Goal: Task Accomplishment & Management: Manage account settings

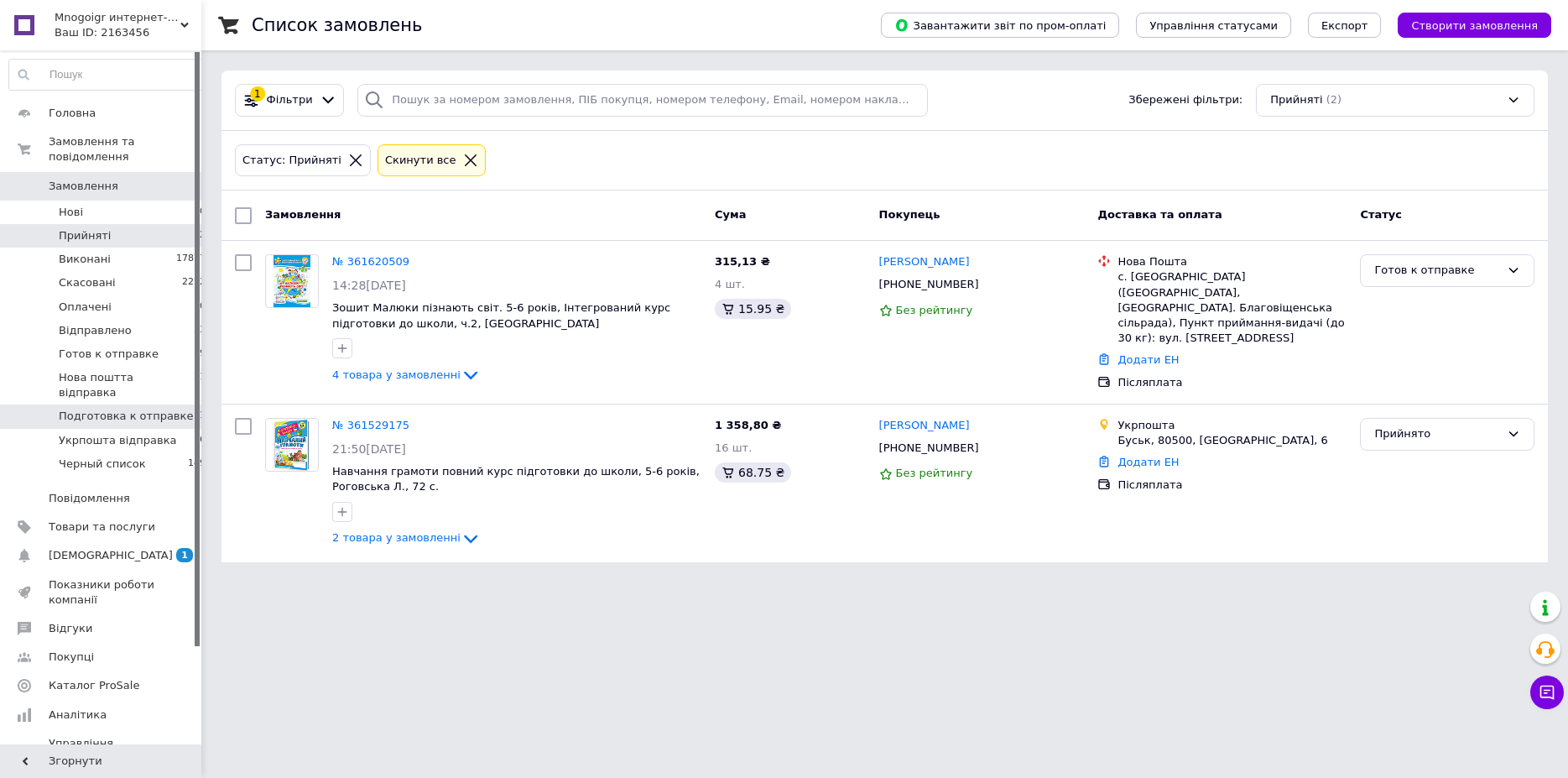
click at [154, 409] on span "Подготовка к отправке" at bounding box center [125, 416] width 134 height 15
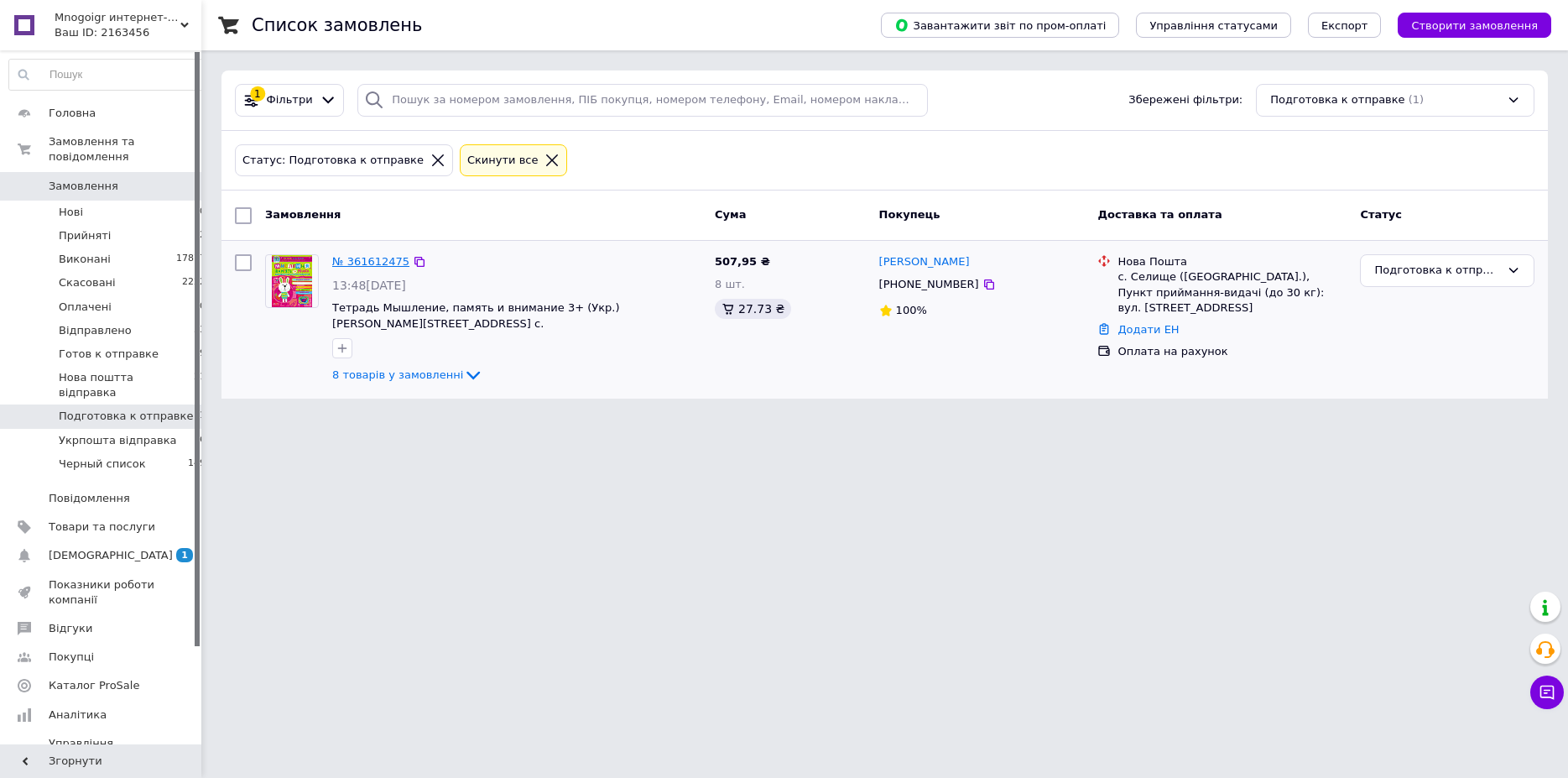
click at [367, 262] on link "№ 361612475" at bounding box center [371, 261] width 77 height 13
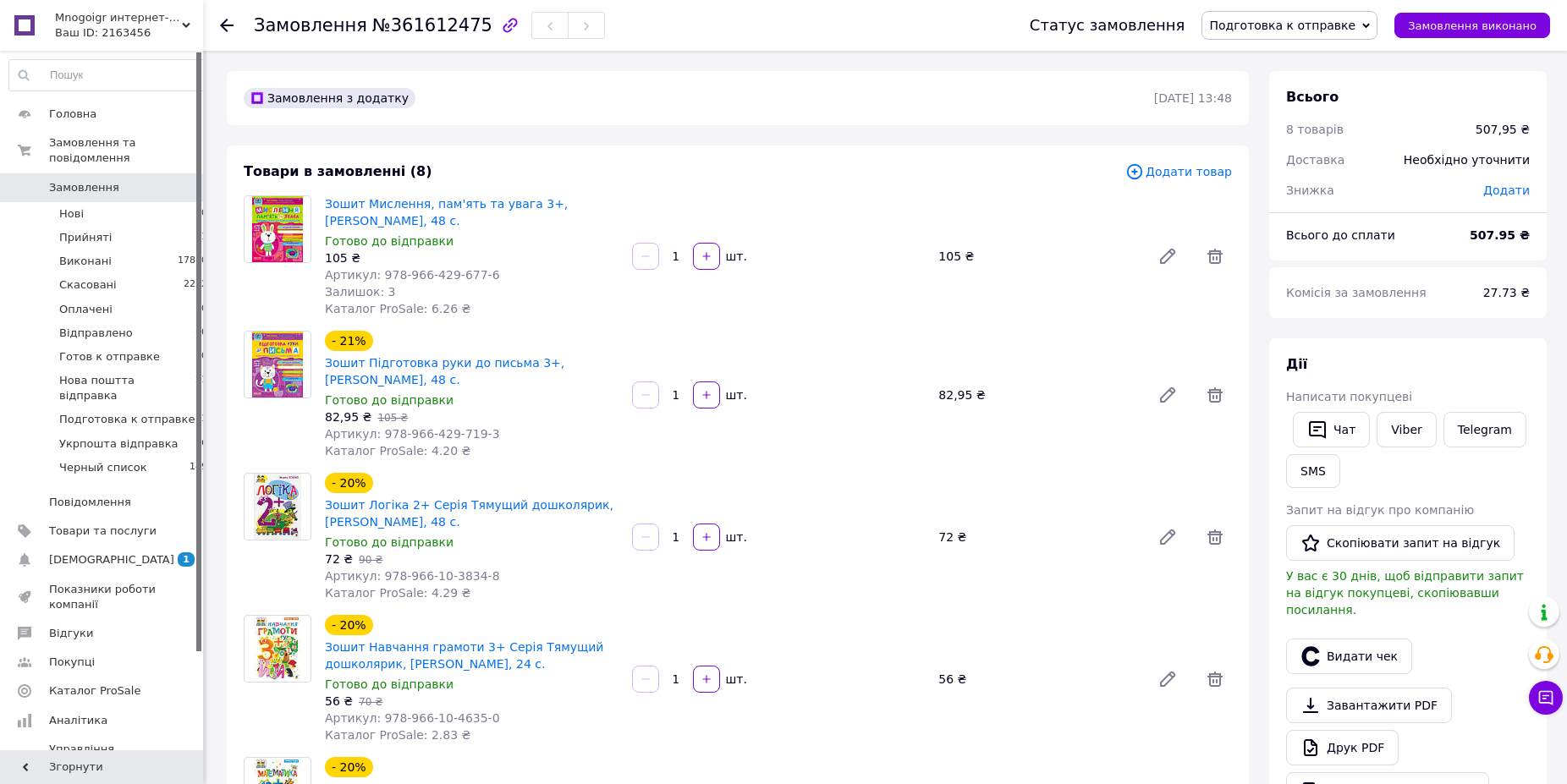
click at [1315, 37] on span "Подготовка к отправке" at bounding box center [1290, 25] width 176 height 29
click at [1286, 185] on li "Готов к отправке" at bounding box center [1290, 186] width 175 height 26
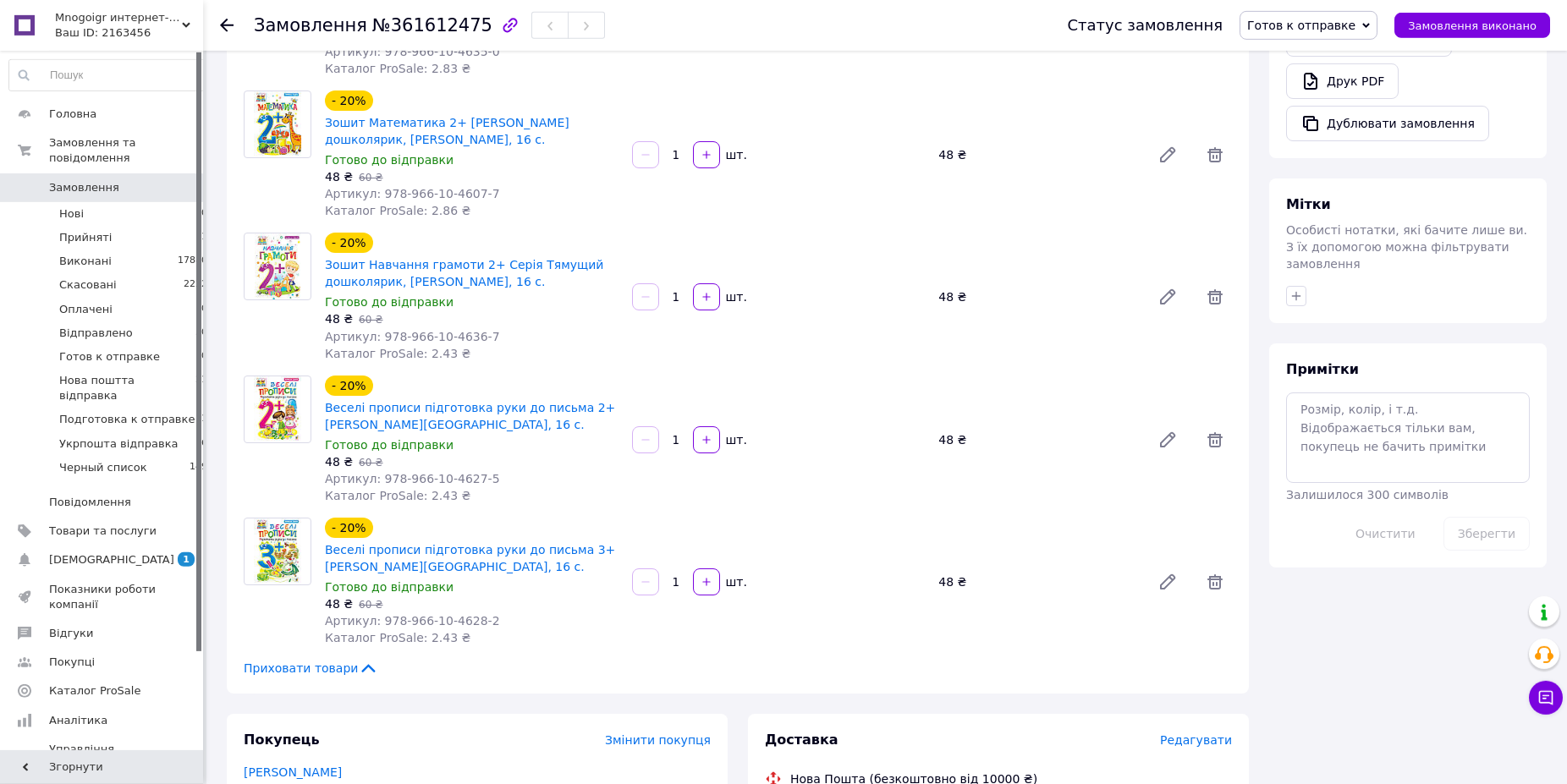
scroll to position [606, 0]
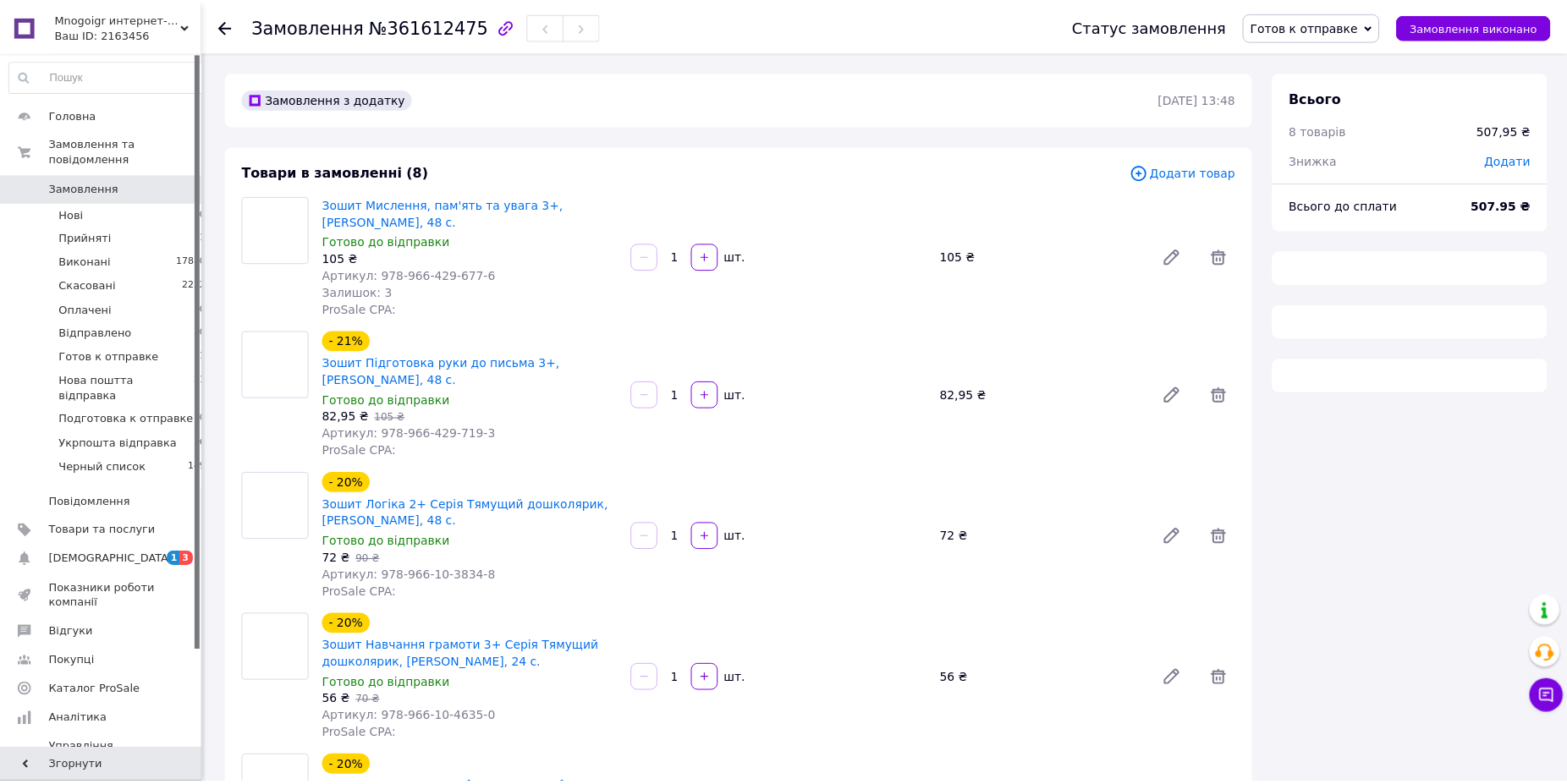
scroll to position [606, 0]
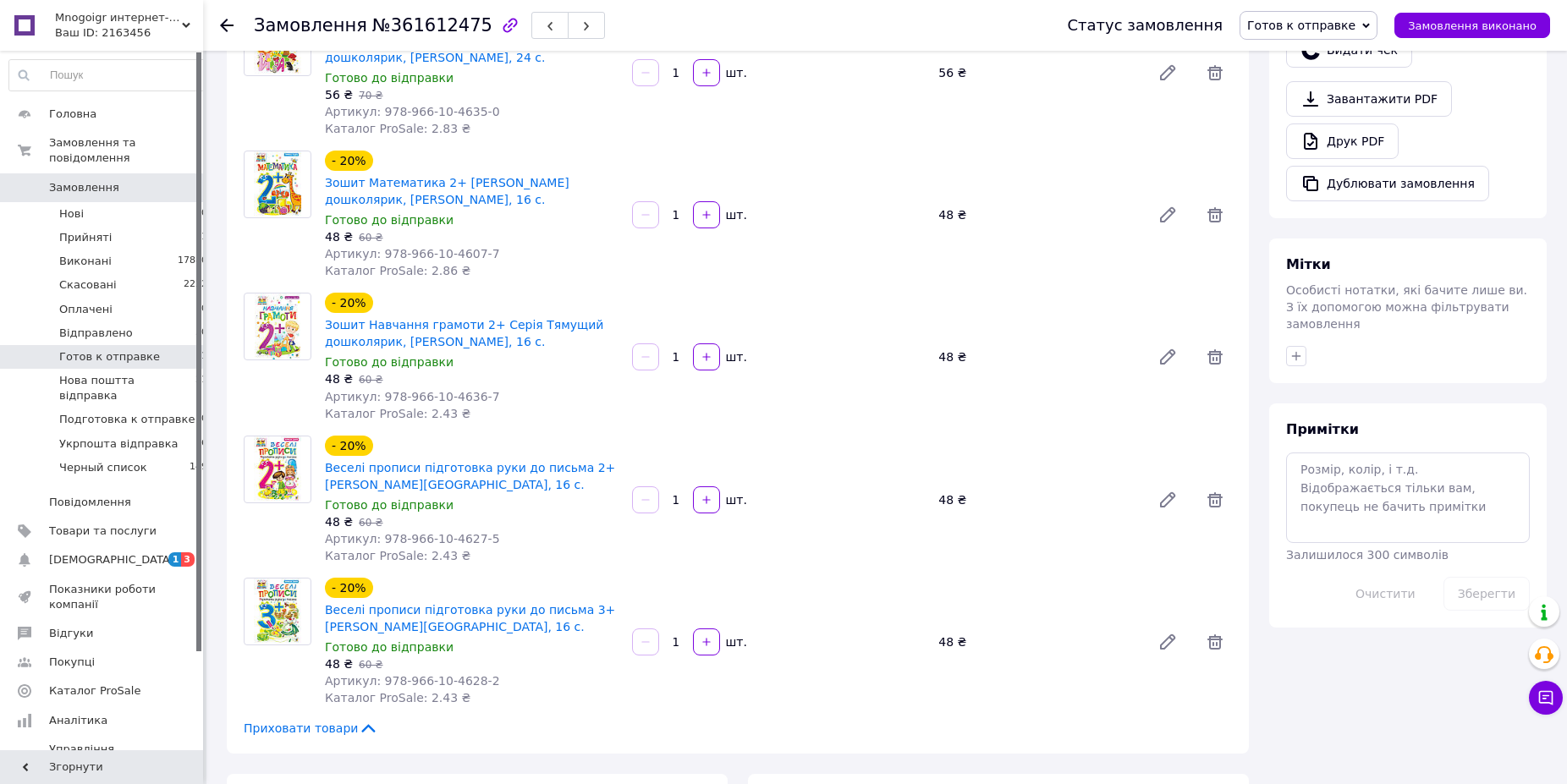
click at [123, 349] on span "Готов к отправке" at bounding box center [110, 356] width 101 height 15
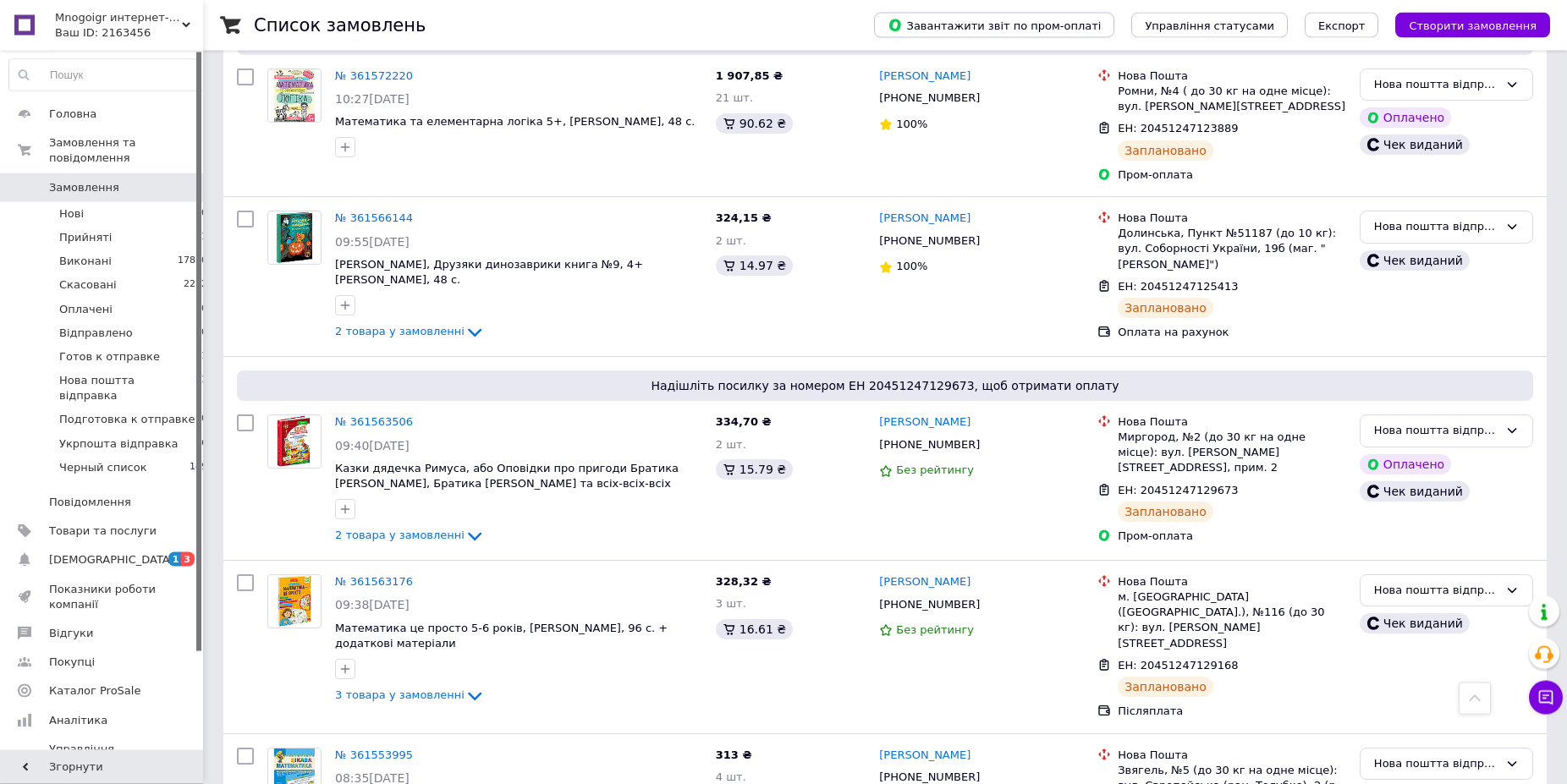
scroll to position [2243, 0]
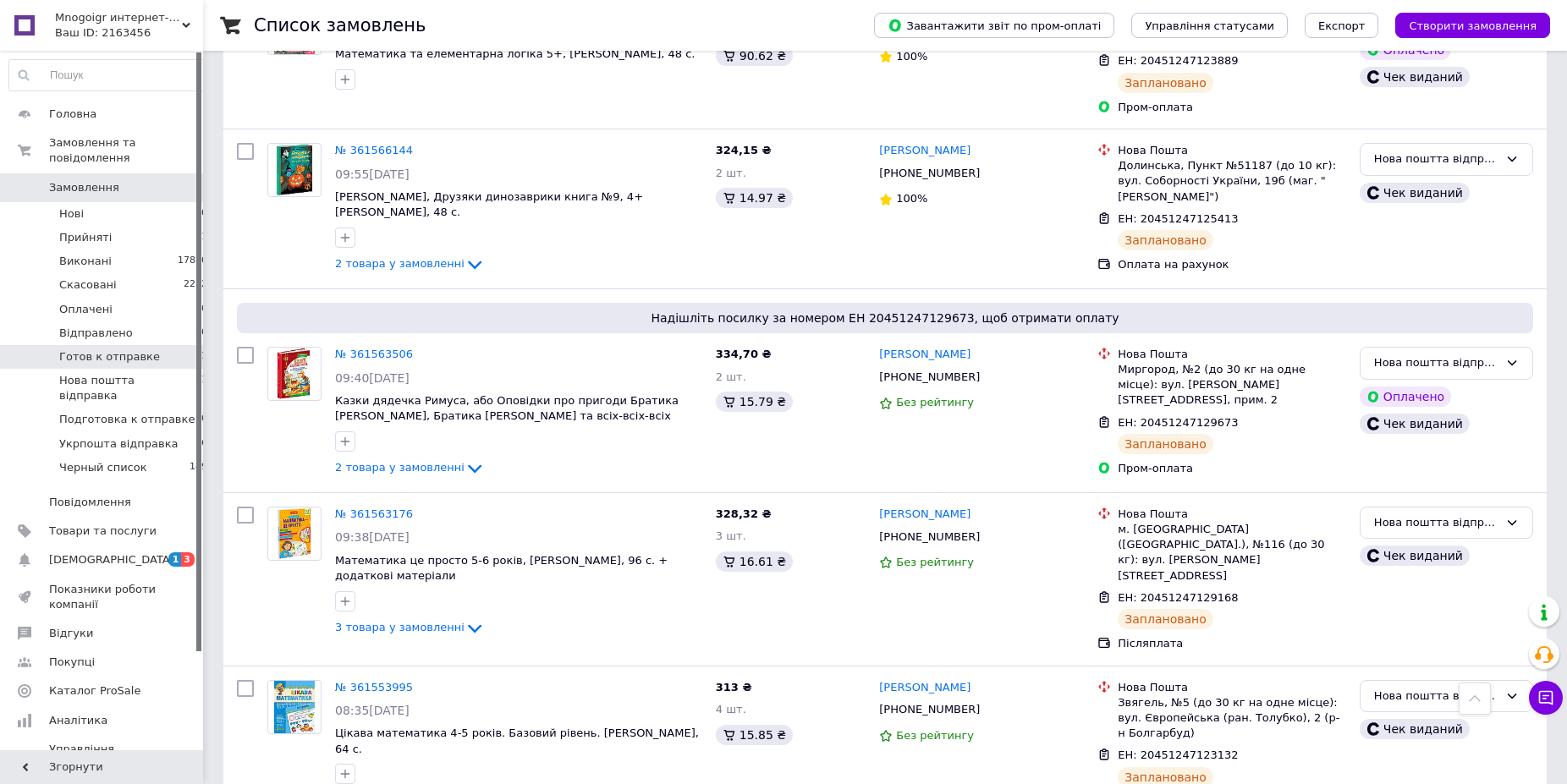
click at [121, 349] on span "Готов к отправке" at bounding box center [110, 356] width 101 height 15
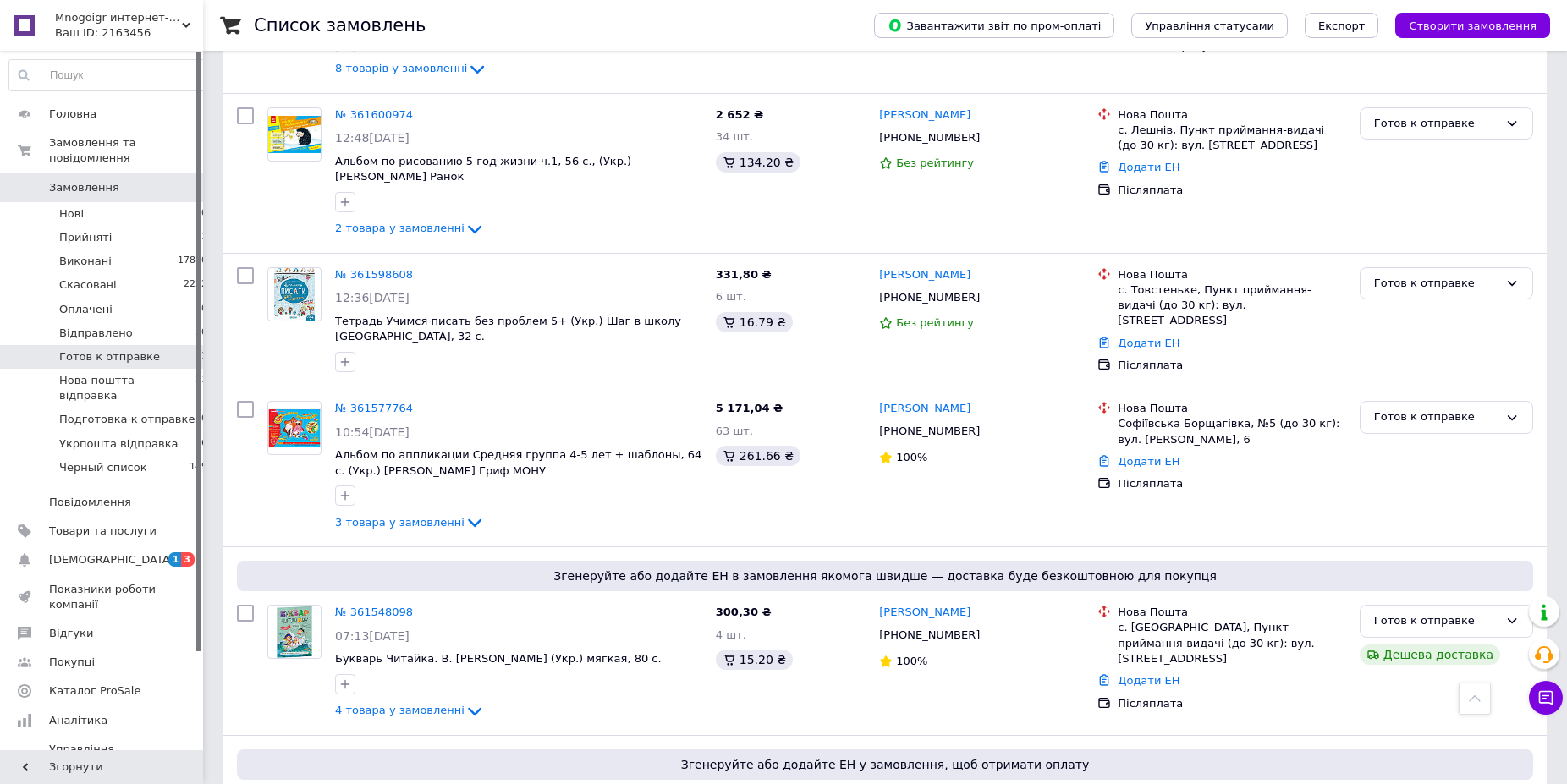
scroll to position [121, 0]
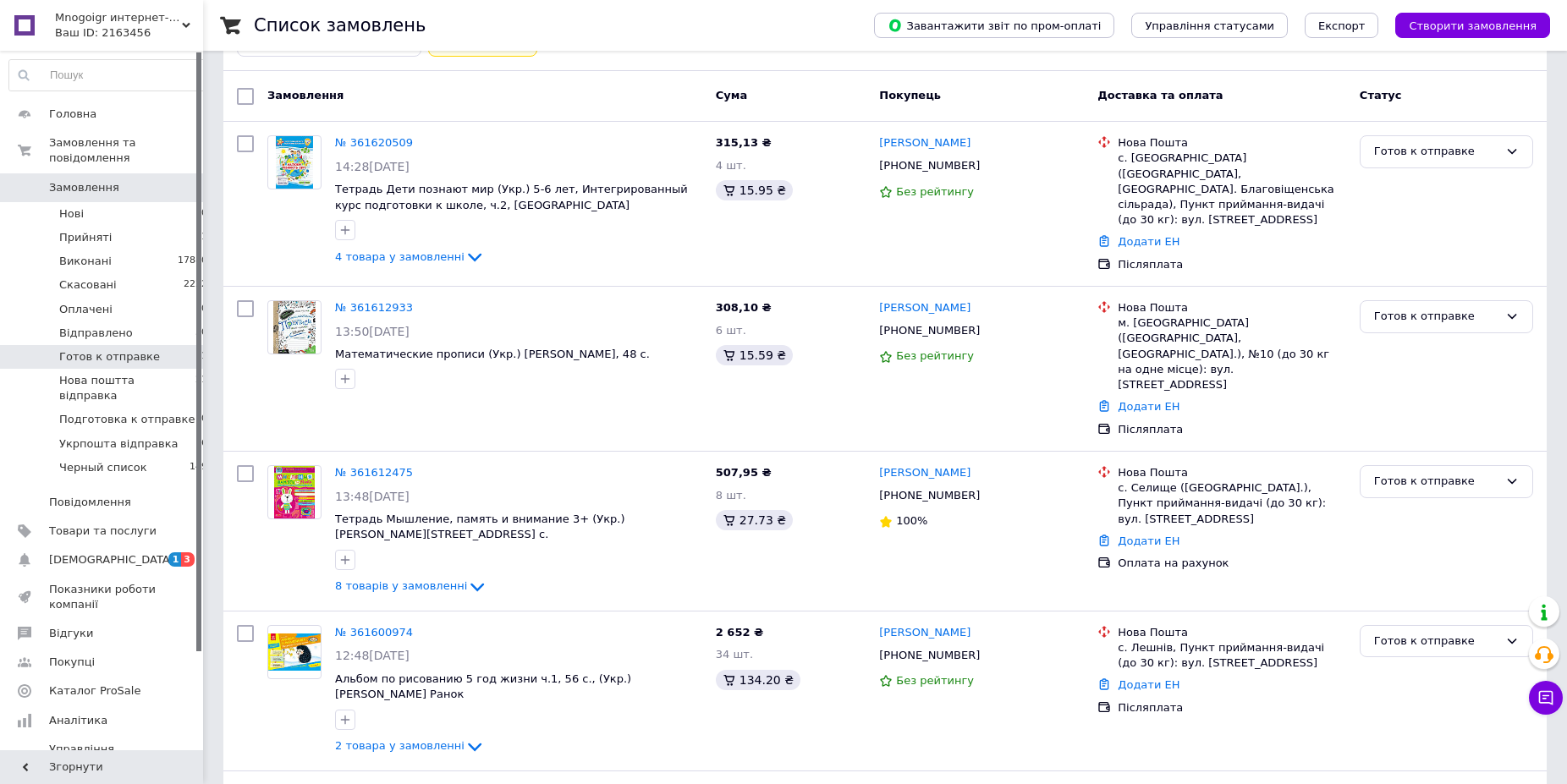
click at [109, 180] on span "Замовлення" at bounding box center [84, 187] width 70 height 15
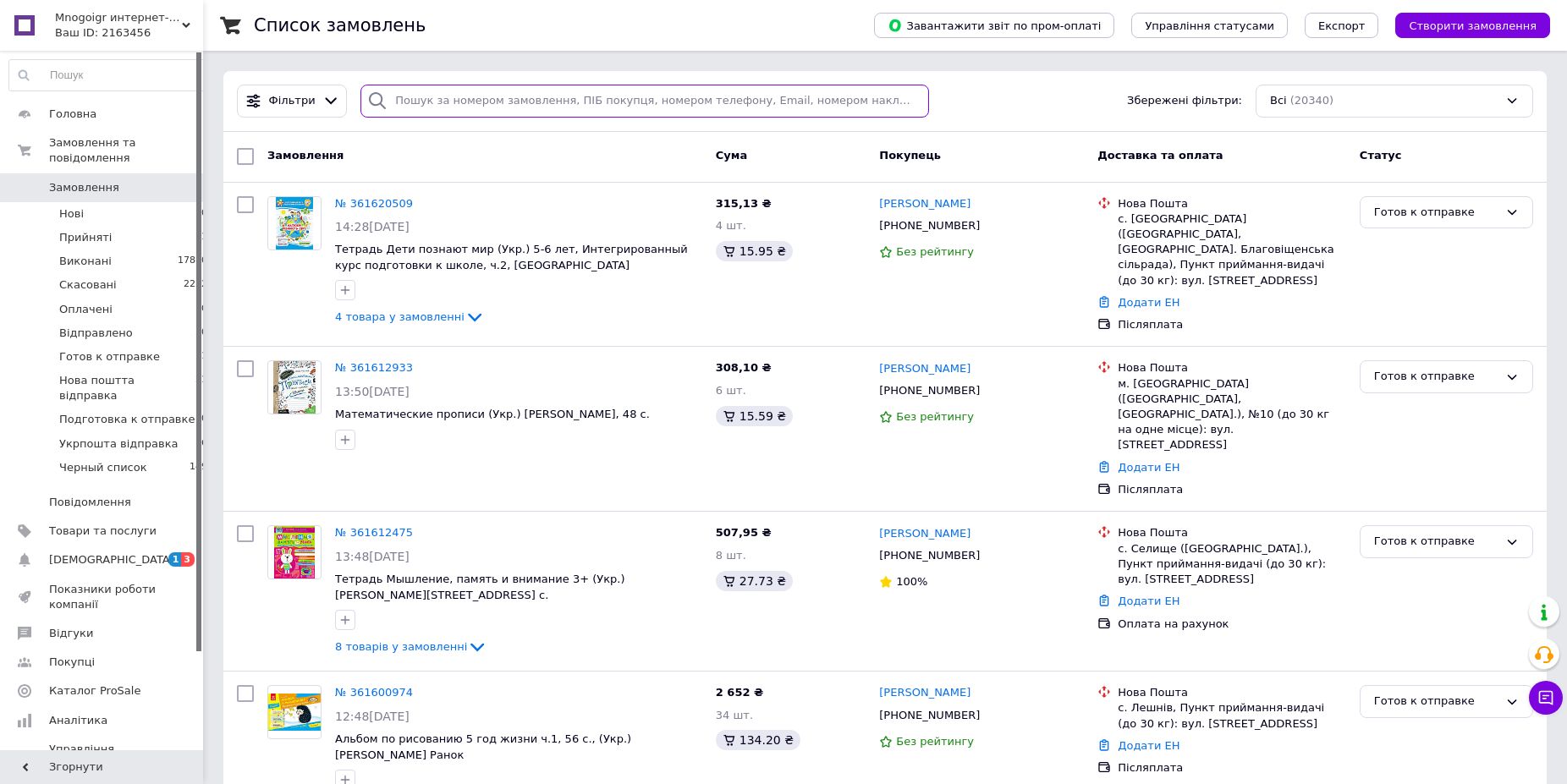
click at [430, 99] on input "search" at bounding box center [644, 101] width 568 height 33
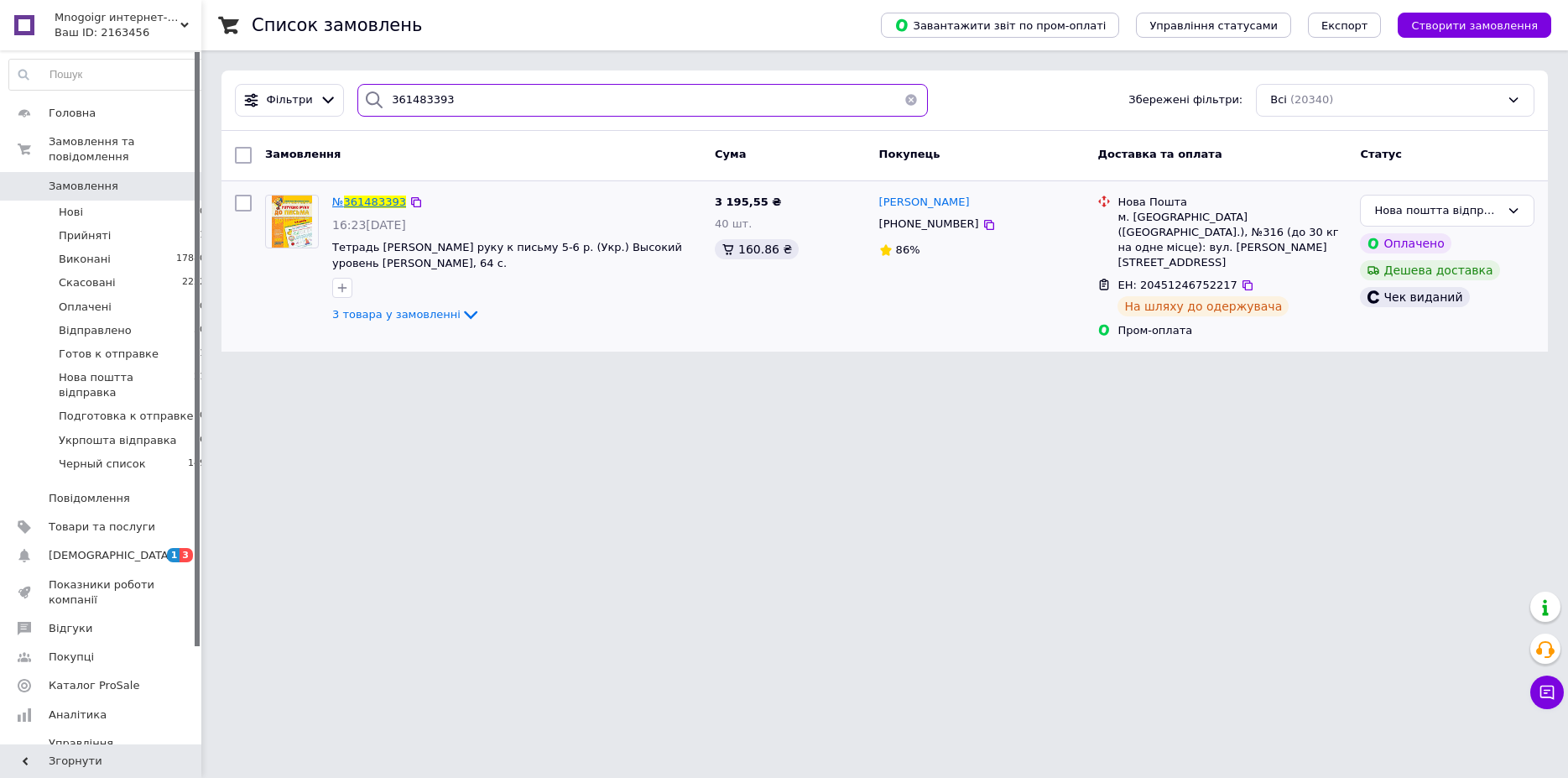
type input "361483393"
click at [77, 179] on span "Замовлення" at bounding box center [83, 186] width 69 height 15
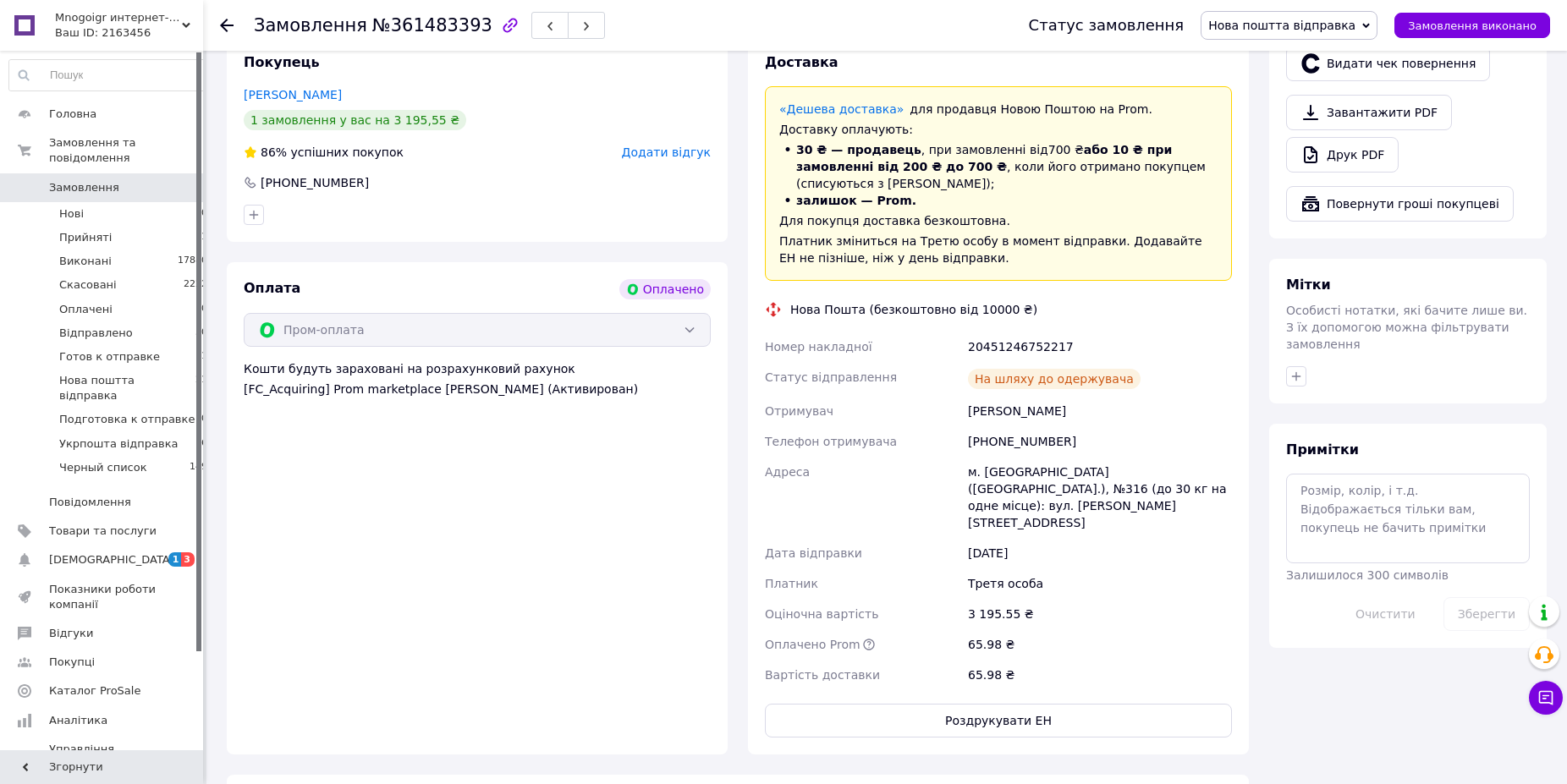
scroll to position [3, 0]
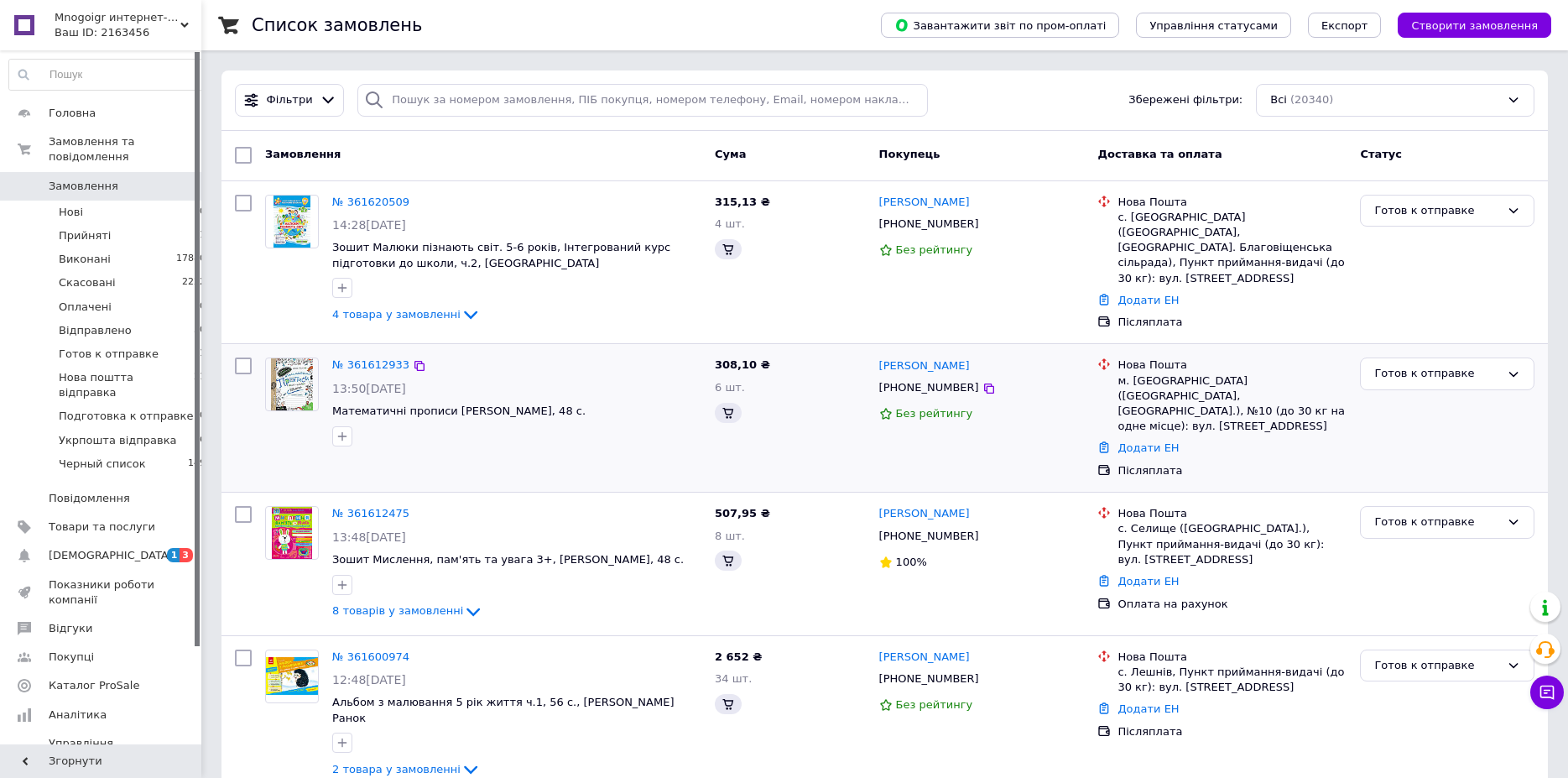
click at [1100, 350] on div "Нова Пошта м. [GEOGRAPHIC_DATA] ([GEOGRAPHIC_DATA], [GEOGRAPHIC_DATA].), №10 (д…" at bounding box center [1222, 417] width 262 height 134
